Goal: Browse casually: Explore the website without a specific task or goal

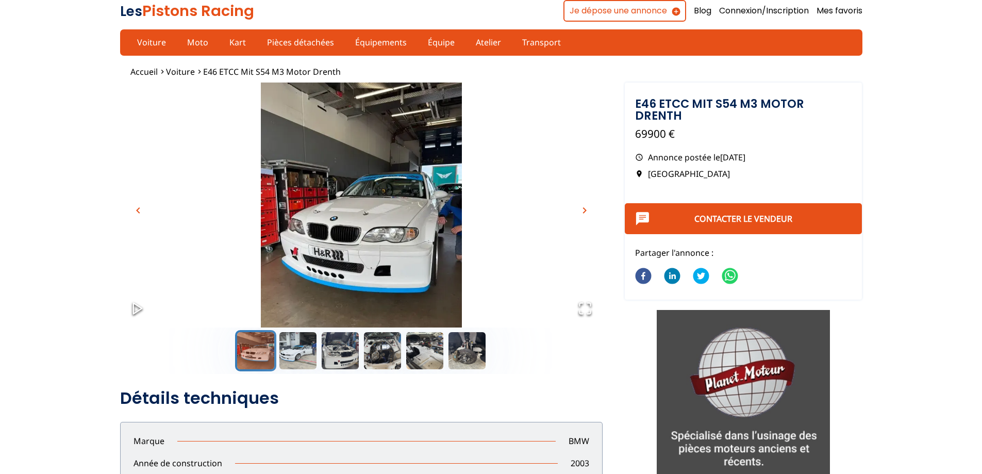
click at [364, 220] on img "Go to Slide 1" at bounding box center [361, 216] width 482 height 268
click at [584, 212] on span "chevron_right" at bounding box center [584, 210] width 12 height 12
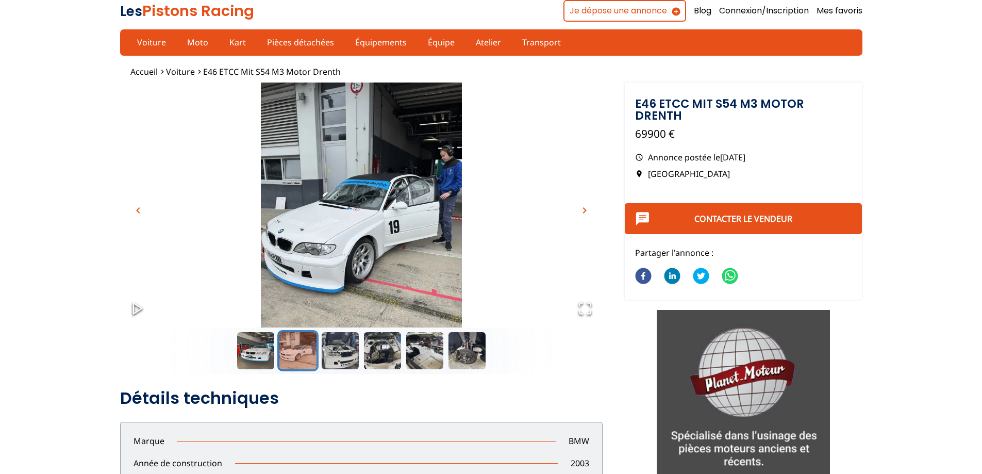
click at [579, 306] on icon "Open Fullscreen" at bounding box center [584, 308] width 11 height 11
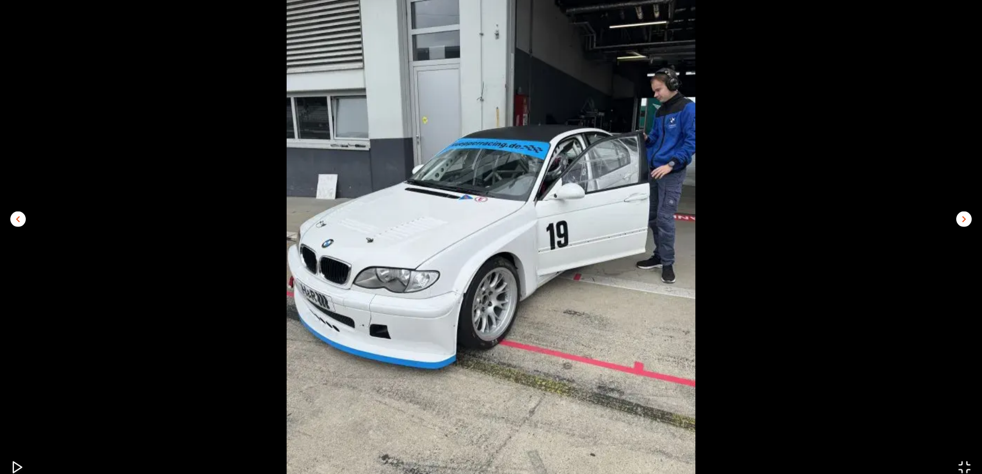
click at [14, 223] on span "chevron_left" at bounding box center [18, 218] width 12 height 12
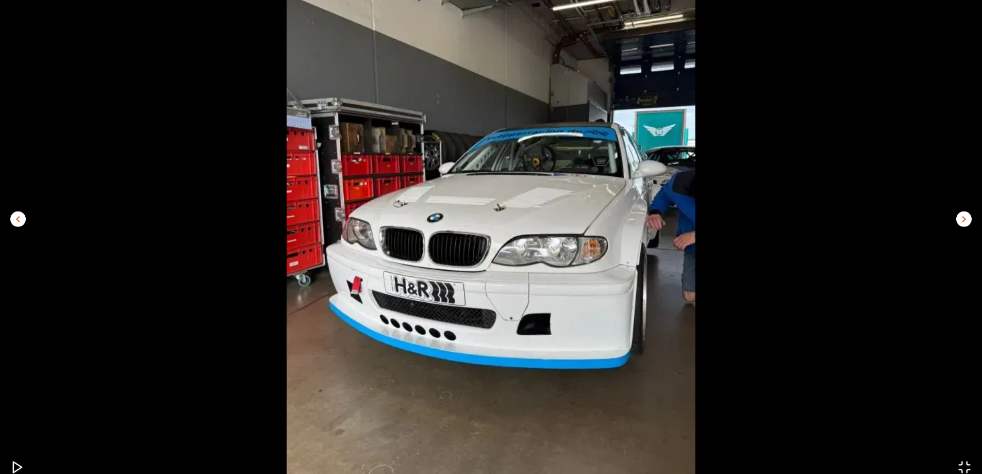
click at [962, 223] on span "chevron_right" at bounding box center [963, 218] width 12 height 12
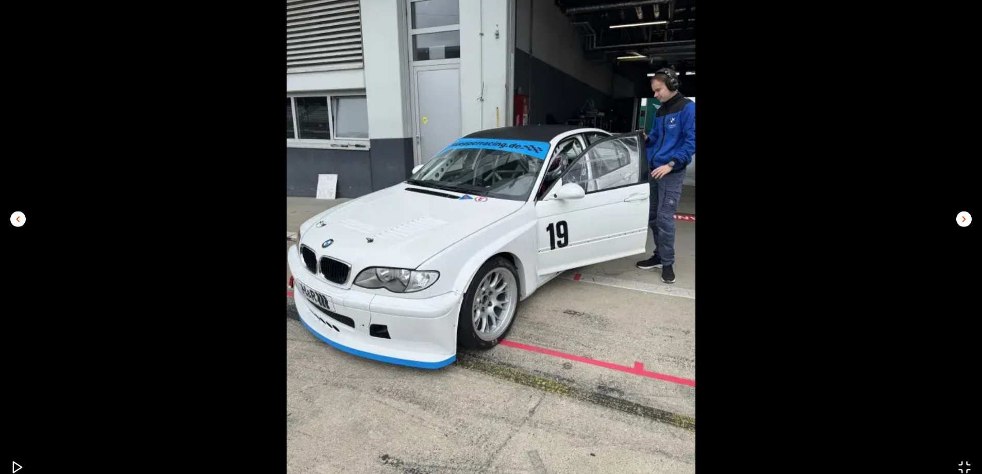
click at [962, 223] on span "chevron_right" at bounding box center [963, 218] width 12 height 12
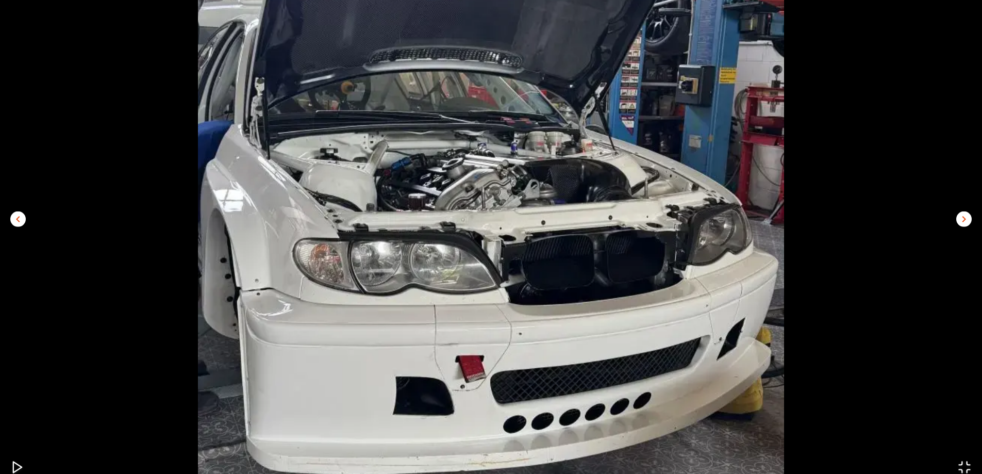
click at [962, 223] on span "chevron_right" at bounding box center [963, 218] width 12 height 12
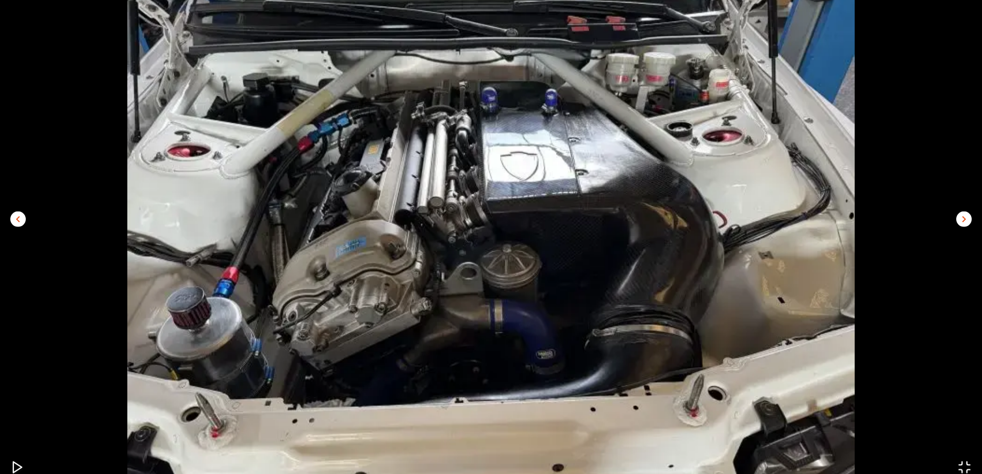
click at [962, 223] on span "chevron_right" at bounding box center [963, 218] width 12 height 12
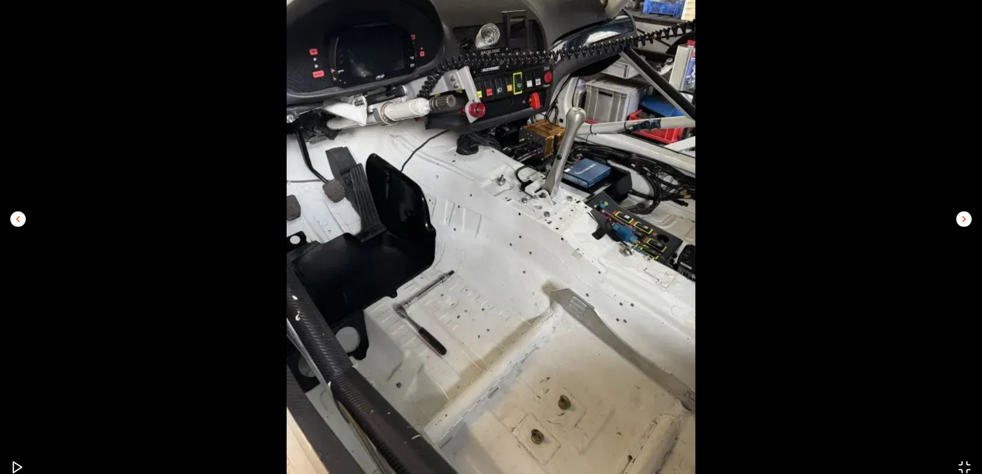
click at [962, 223] on span "chevron_right" at bounding box center [963, 218] width 12 height 12
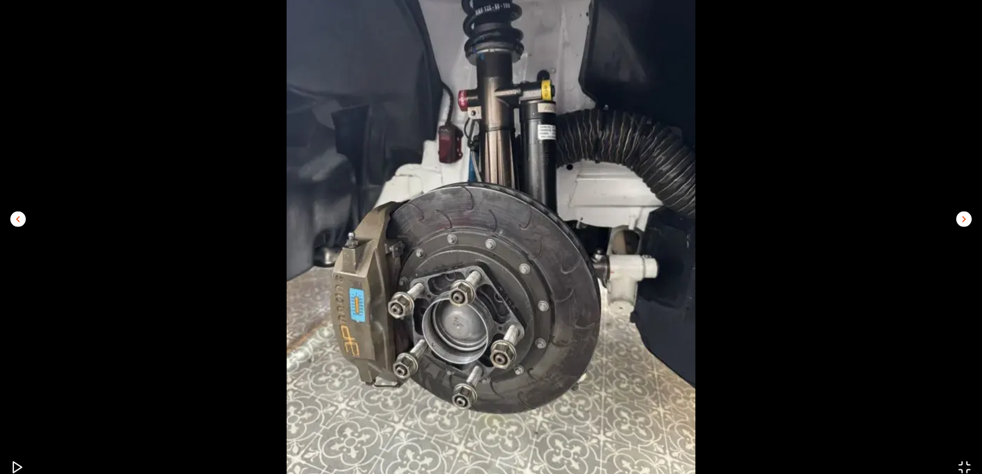
click at [962, 223] on span "chevron_right" at bounding box center [963, 218] width 12 height 12
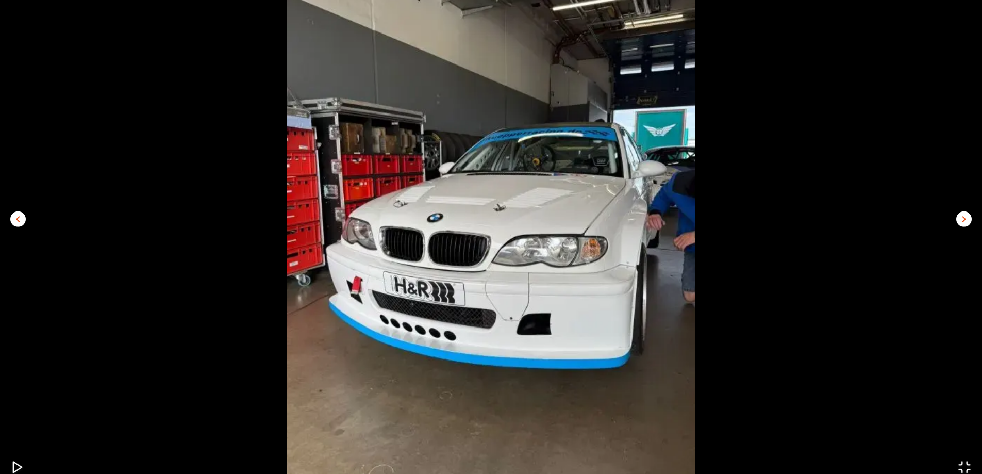
click at [962, 223] on span "chevron_right" at bounding box center [963, 218] width 12 height 12
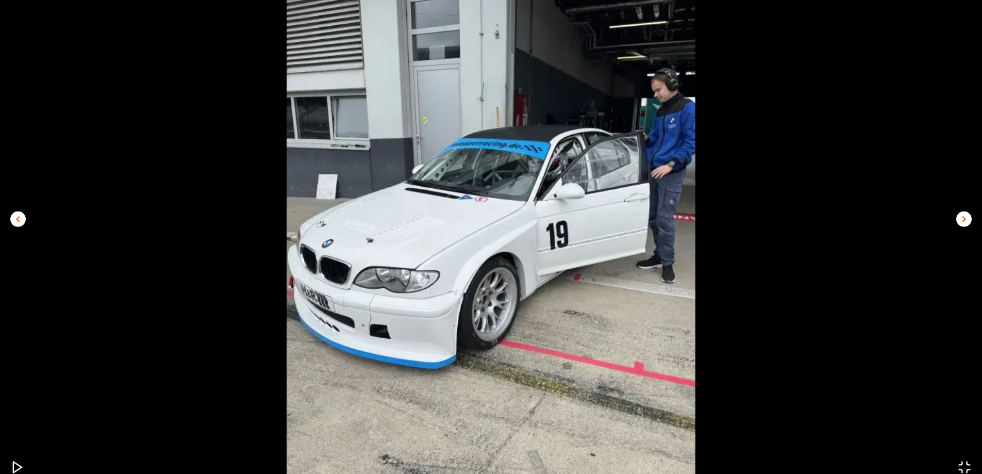
click at [379, 174] on img "Go to Slide 2" at bounding box center [491, 213] width 982 height 545
click at [963, 460] on icon "Open Fullscreen" at bounding box center [964, 467] width 14 height 14
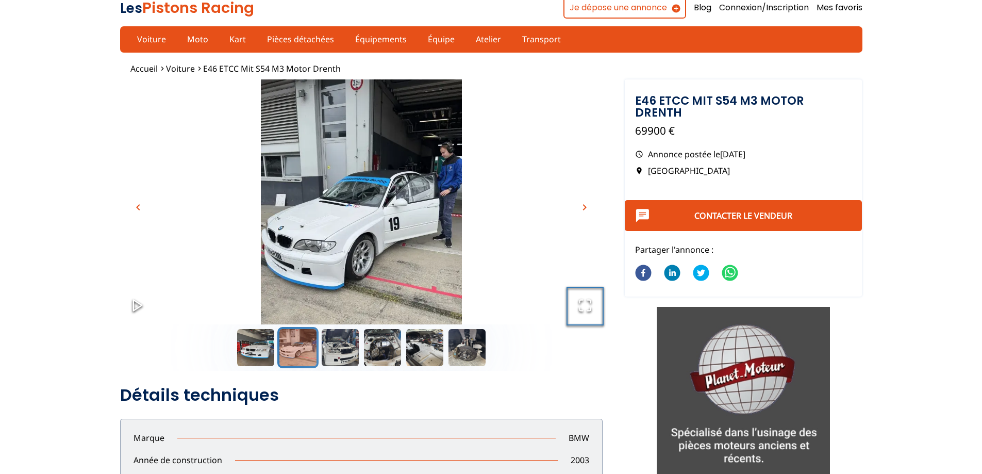
scroll to position [0, 0]
